Goal: Book appointment/travel/reservation

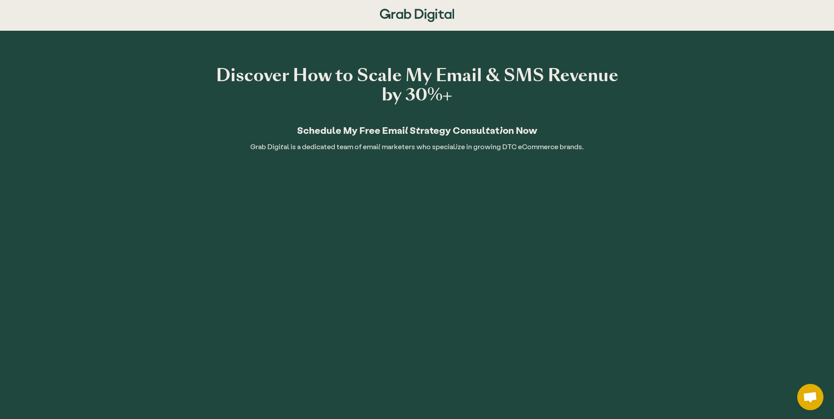
click at [428, 15] on img at bounding box center [417, 15] width 74 height 13
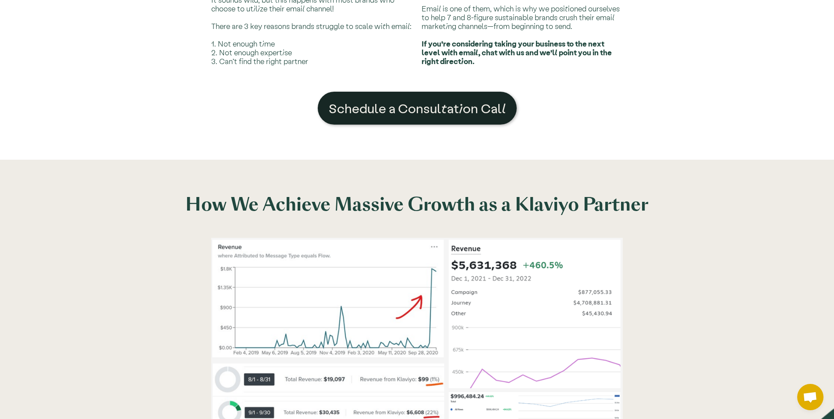
click at [425, 100] on link "Schedule a Consultation Call" at bounding box center [417, 108] width 199 height 33
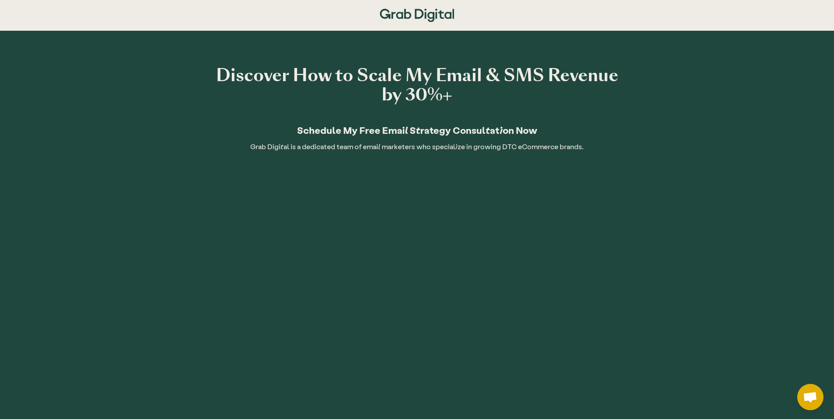
click at [390, 10] on img at bounding box center [417, 15] width 74 height 13
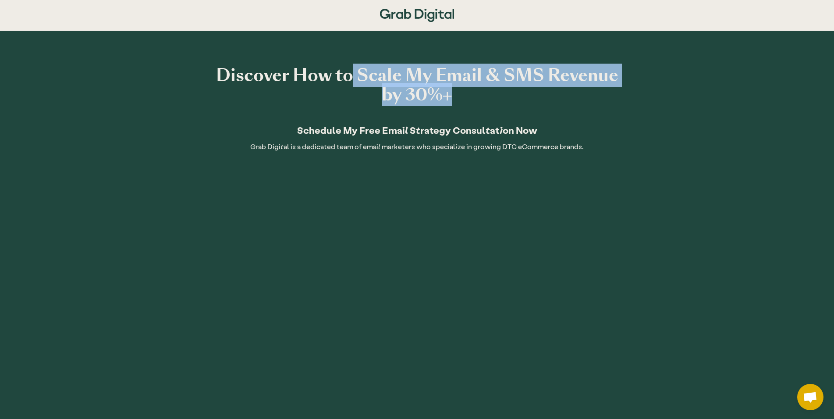
drag, startPoint x: 354, startPoint y: 67, endPoint x: 584, endPoint y: 91, distance: 230.6
click at [584, 91] on h1 "Discover How to Scale My Email & SMS Revenue by 30%+" at bounding box center [417, 85] width 412 height 39
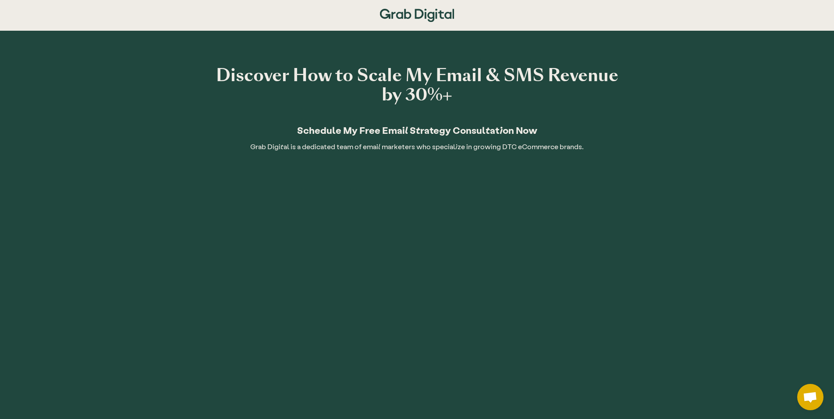
click at [584, 91] on h1 "Discover How to Scale My Email & SMS Revenue by 30%+" at bounding box center [417, 85] width 412 height 39
click at [399, 18] on img at bounding box center [417, 15] width 74 height 13
click at [246, 18] on div at bounding box center [417, 15] width 412 height 31
click at [107, 16] on div at bounding box center [417, 15] width 834 height 31
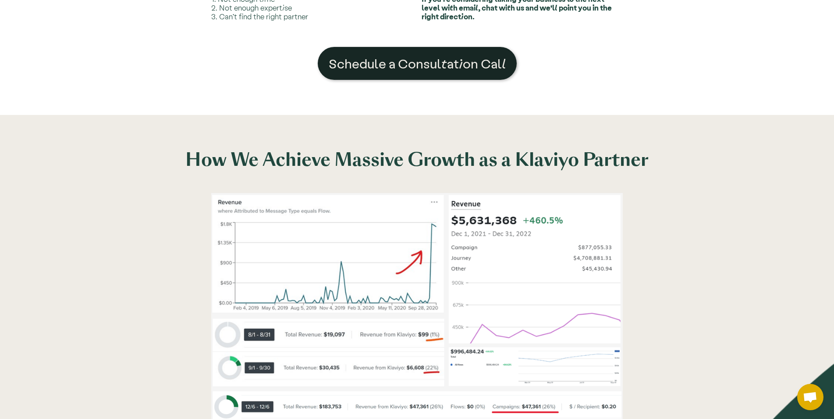
click at [461, 53] on link "Schedule a Consultation Call" at bounding box center [417, 63] width 199 height 33
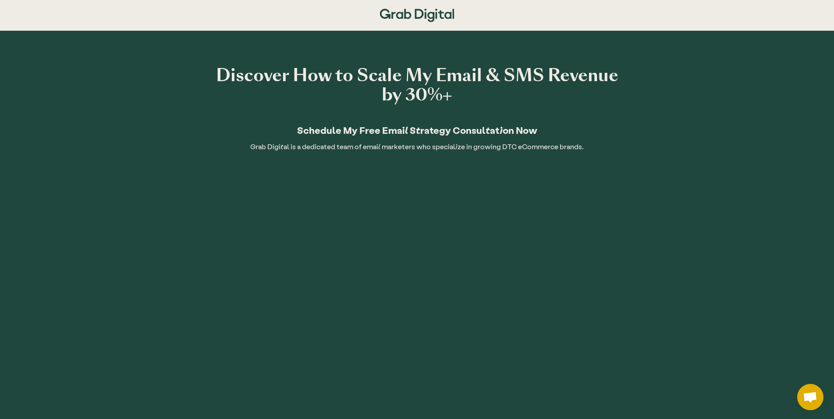
click at [589, 112] on div "Discover How to Scale My Email & SMS Revenue by 30%+ Schedule My Free Email Str…" at bounding box center [417, 110] width 412 height 89
click at [610, 34] on div "Discover How to Scale My Email & SMS Revenue by 30%+ Schedule My Free Email Str…" at bounding box center [417, 275] width 834 height 488
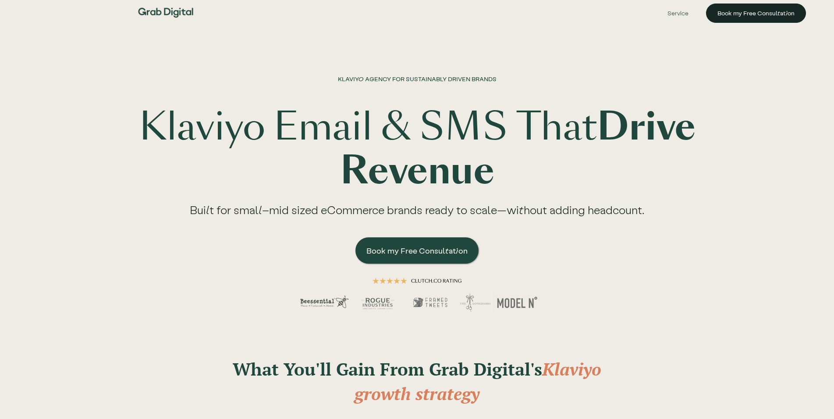
click at [738, 12] on link "Book my Free Consultation" at bounding box center [756, 13] width 100 height 19
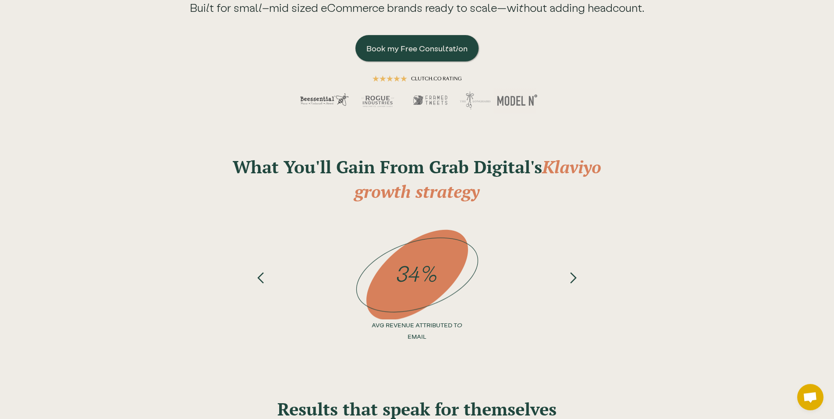
scroll to position [179, 0]
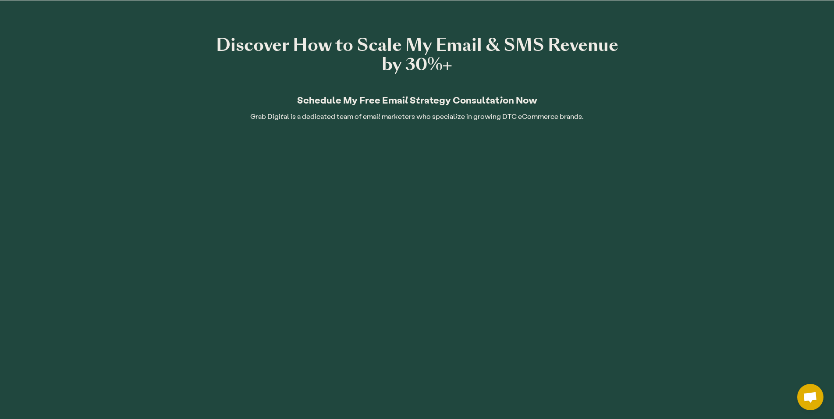
scroll to position [32, 0]
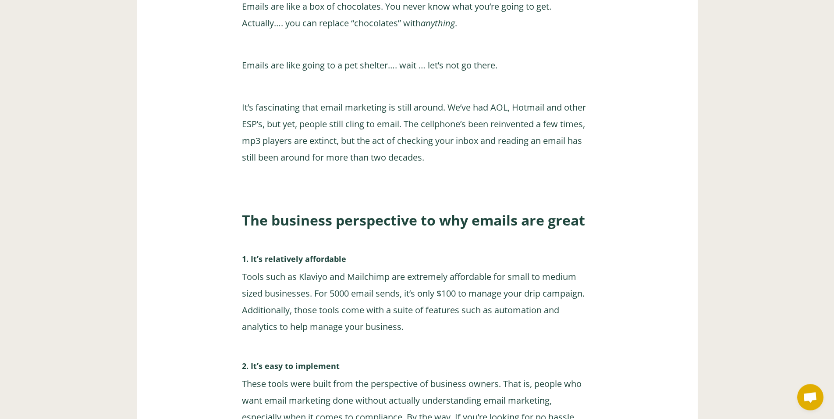
scroll to position [895, 0]
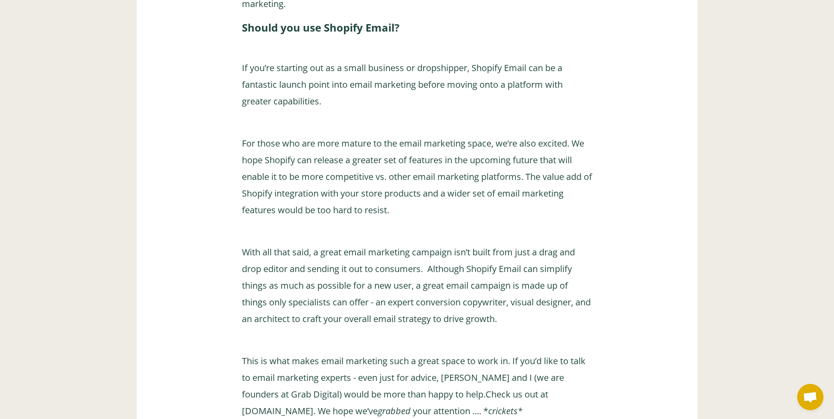
scroll to position [4741, 0]
